Goal: Information Seeking & Learning: Learn about a topic

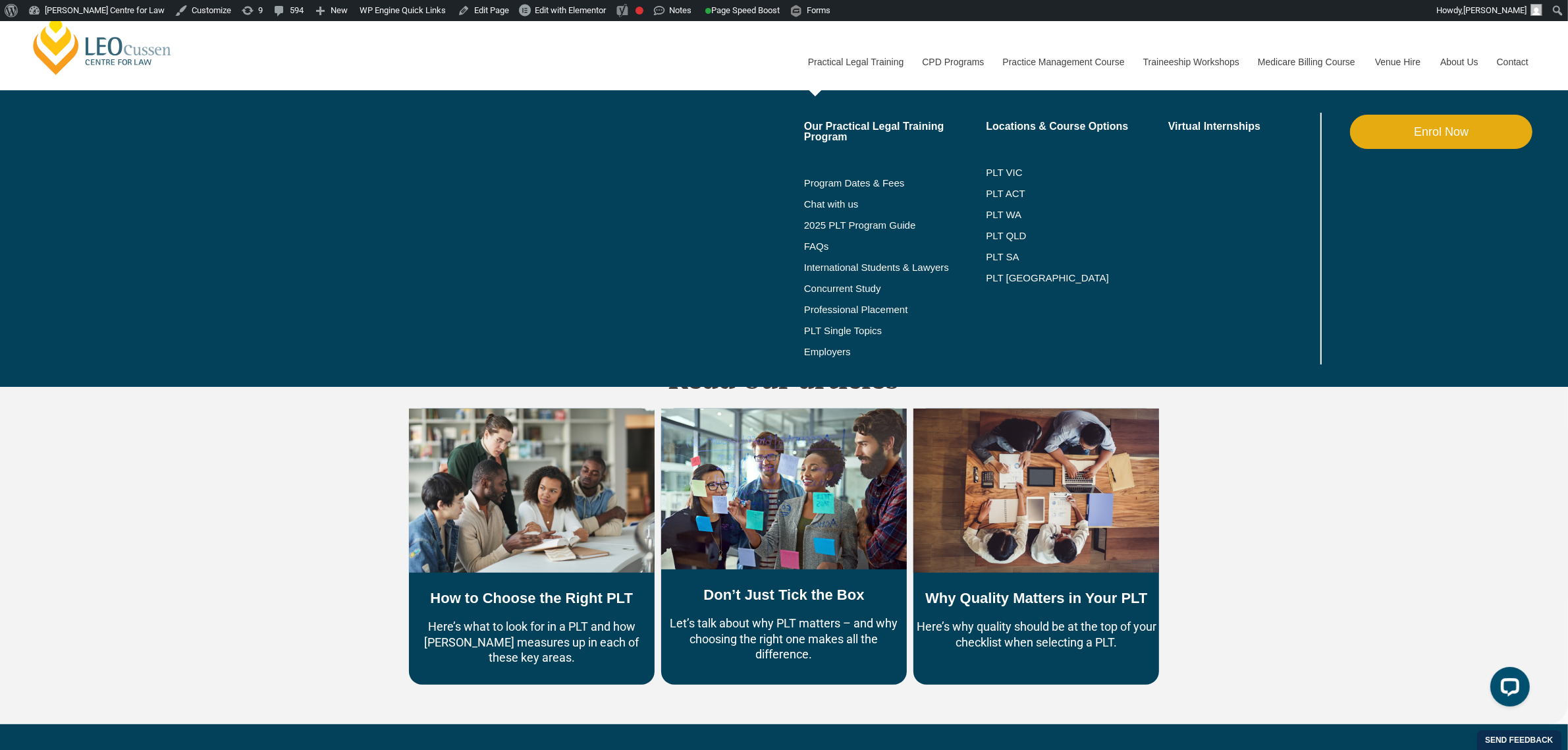
scroll to position [335, 0]
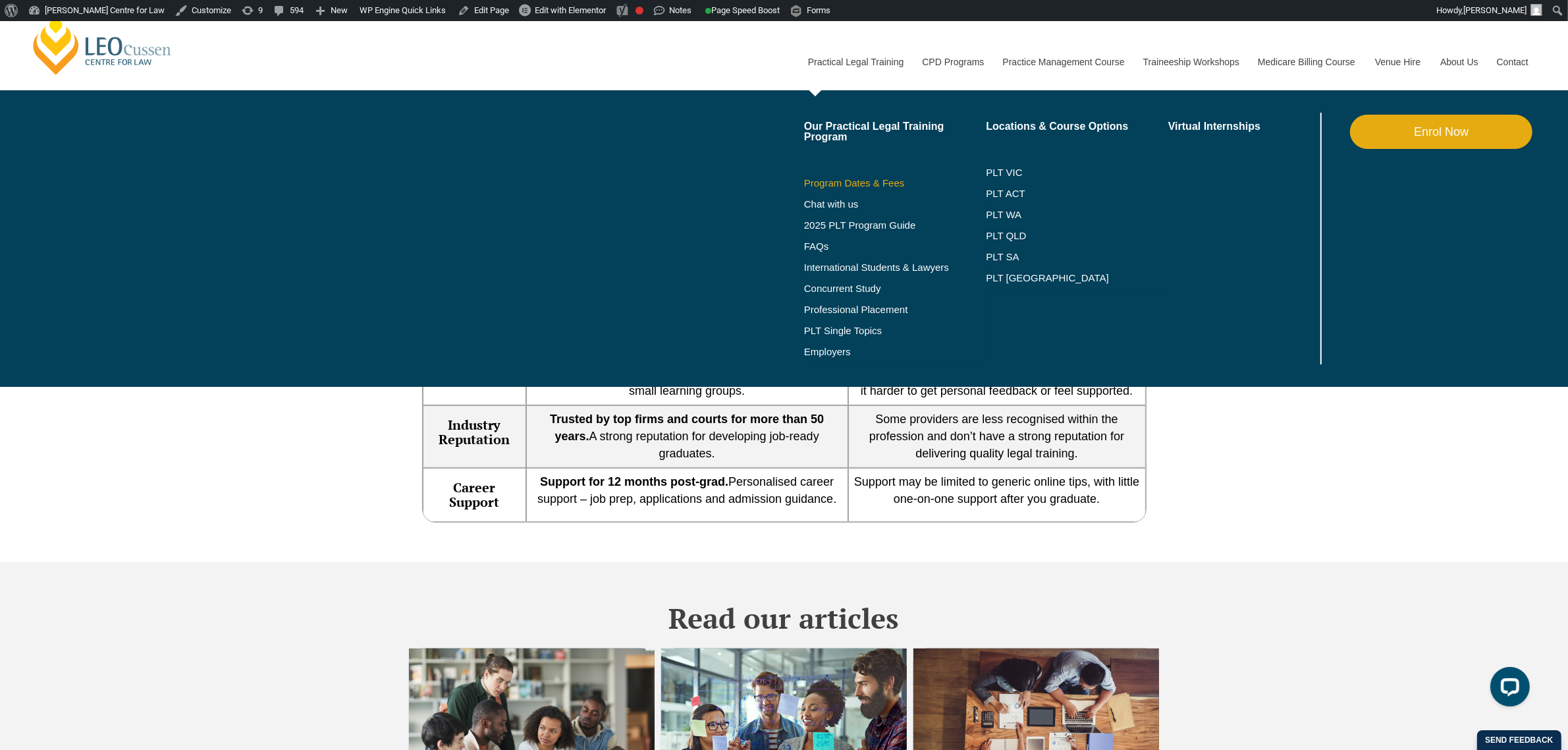
click at [838, 178] on link "Program Dates & Fees" at bounding box center [895, 183] width 183 height 11
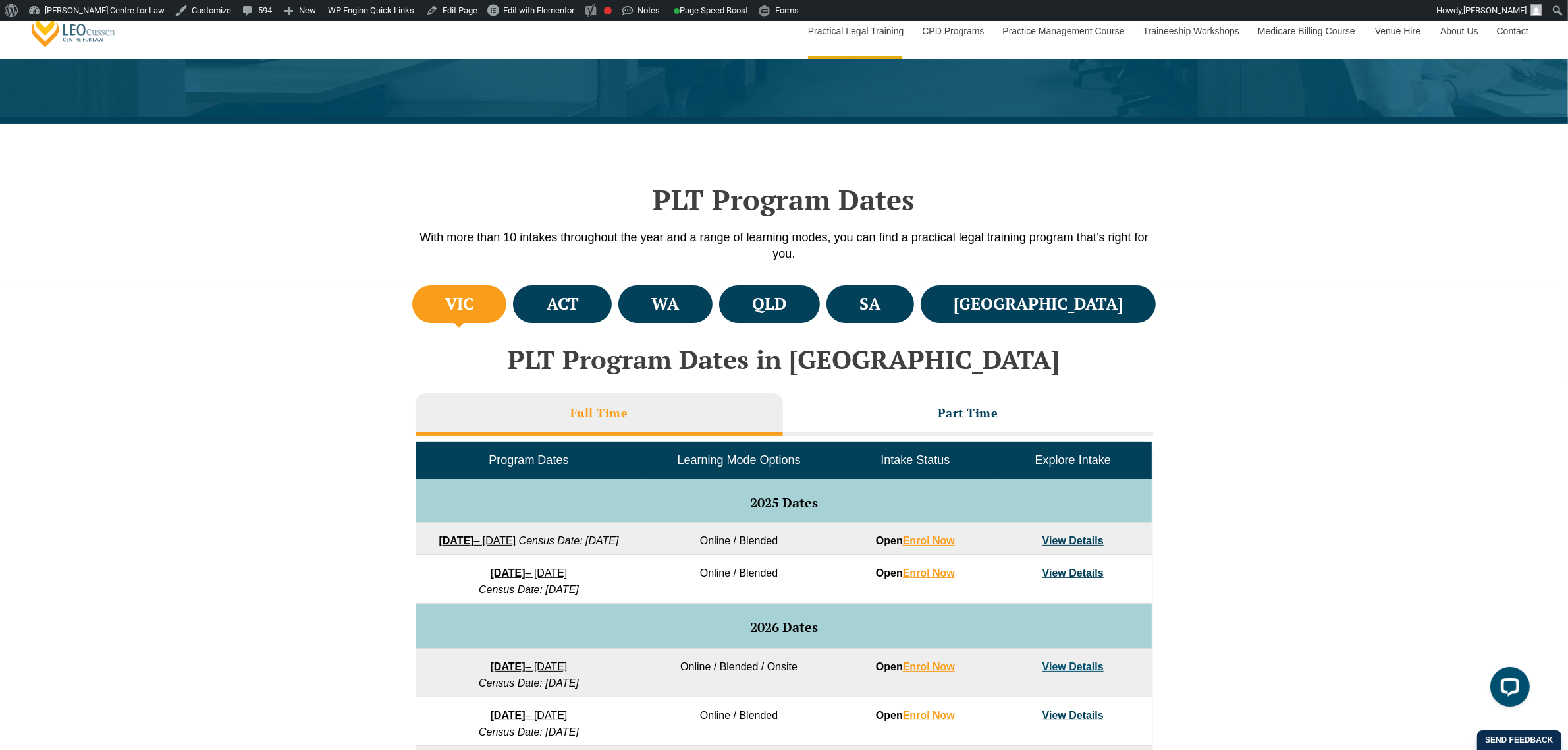
scroll to position [247, 0]
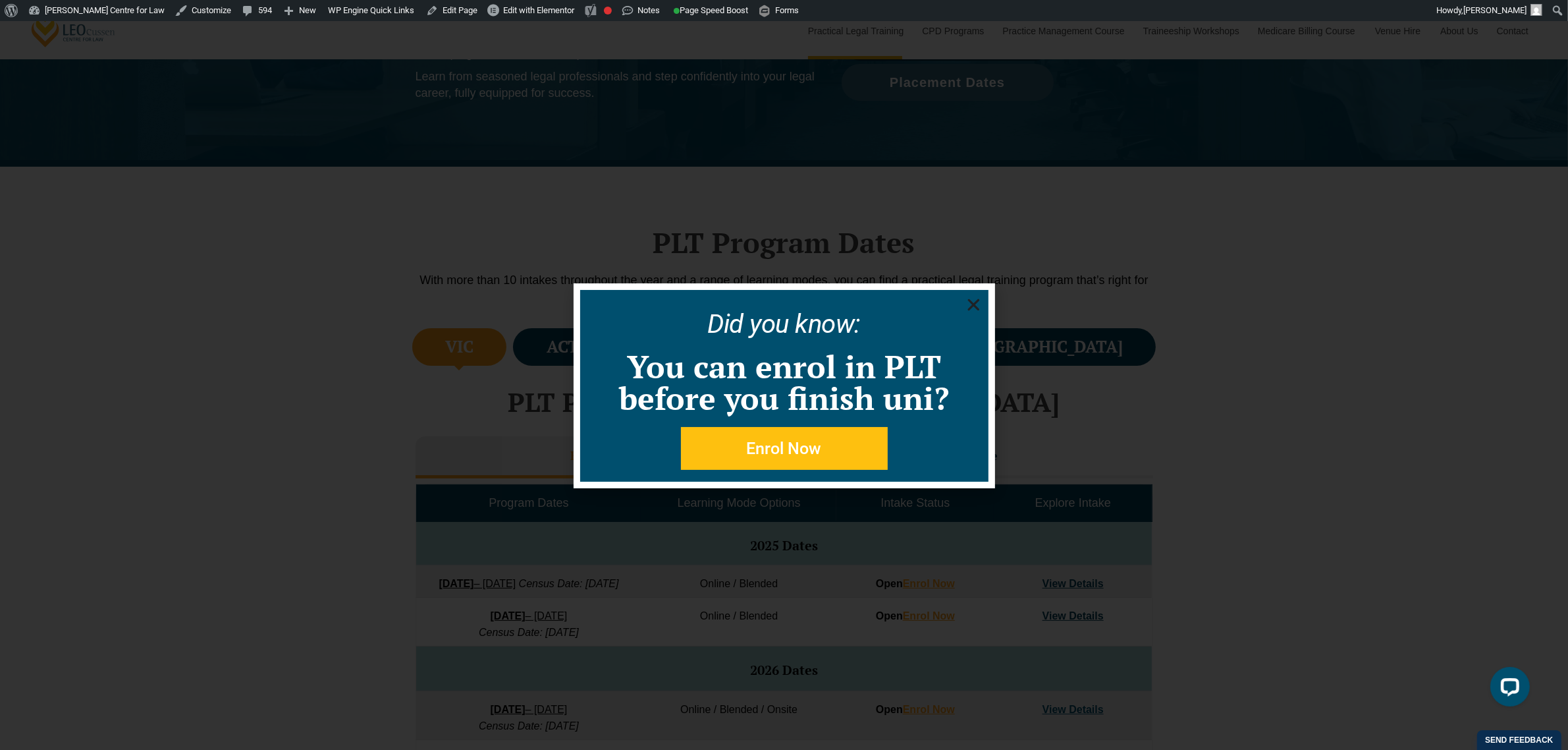
click at [972, 301] on icon "Close" at bounding box center [973, 305] width 17 height 17
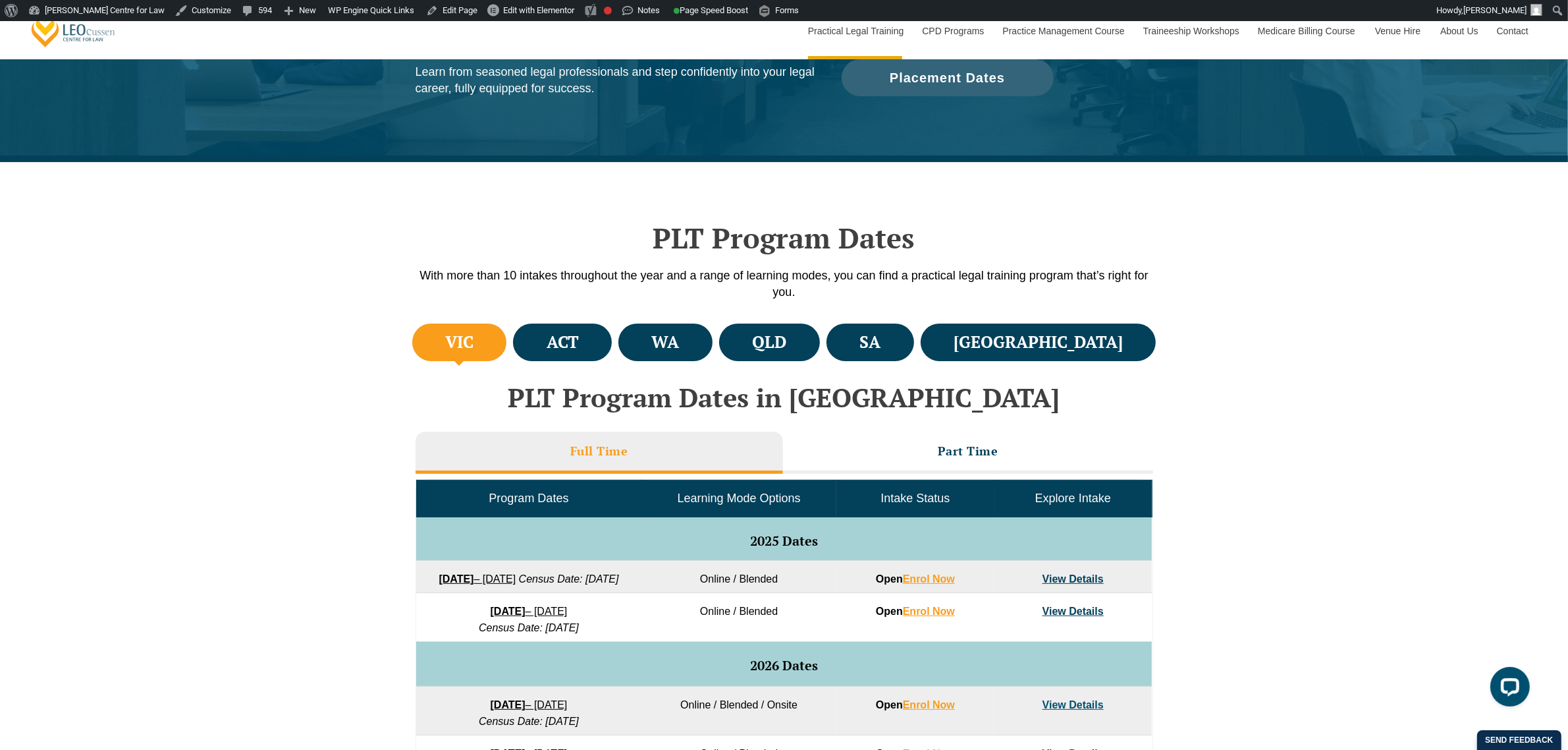
scroll to position [0, 0]
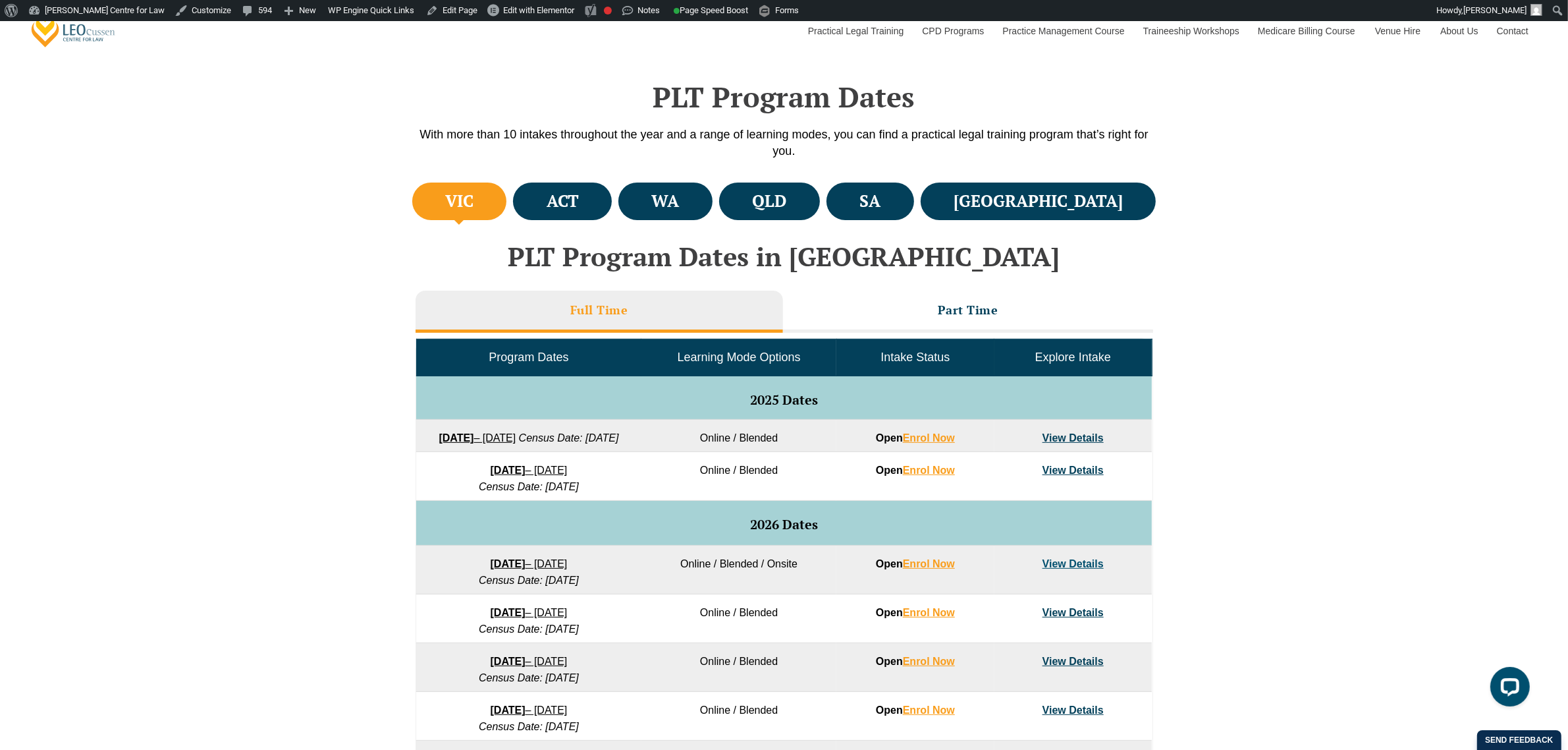
scroll to position [390, 0]
